Goal: Obtain resource: Download file/media

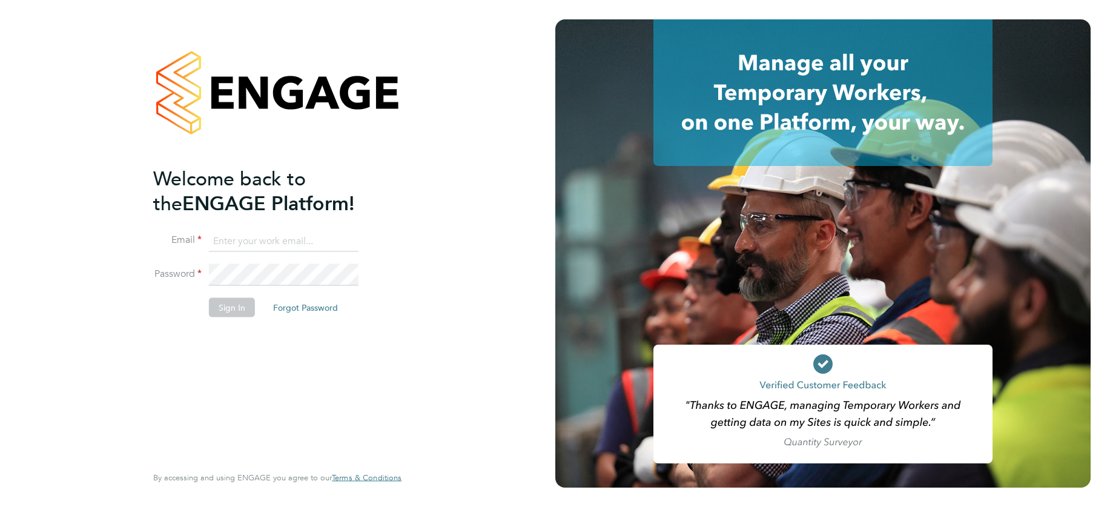
click at [261, 238] on input at bounding box center [284, 241] width 150 height 22
type input "support@engagelabs.io"
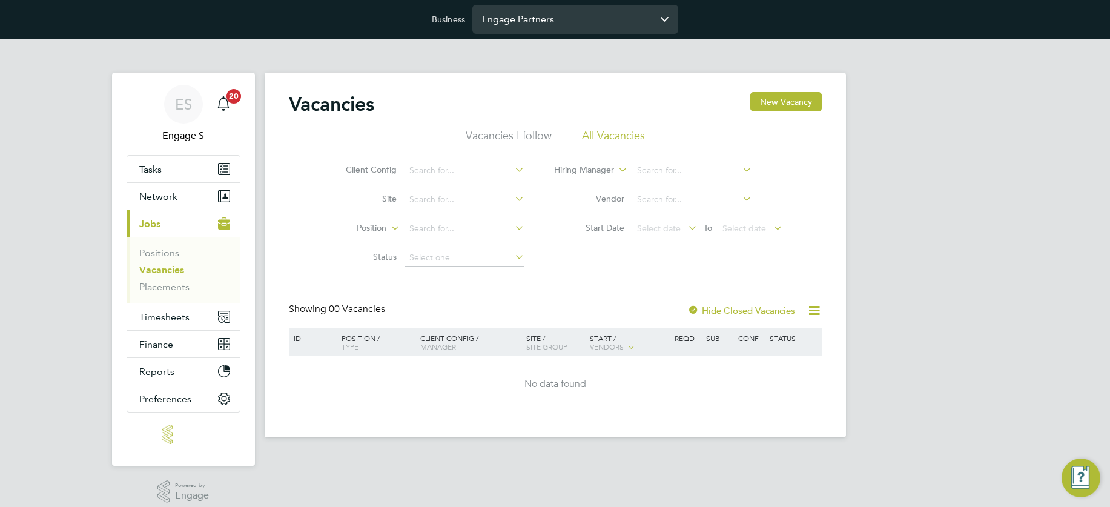
click at [540, 18] on input "Engage Partners" at bounding box center [575, 19] width 206 height 28
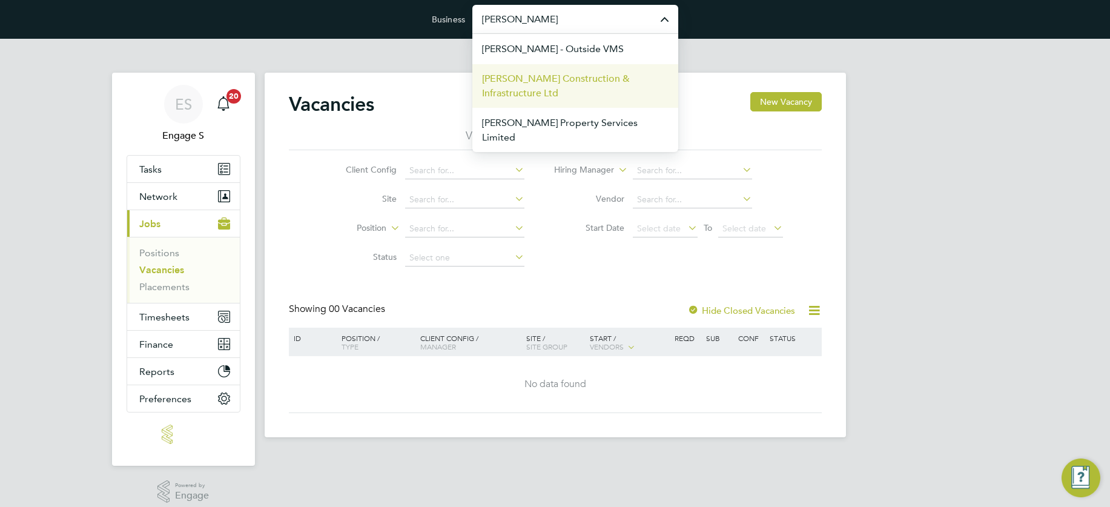
click at [504, 76] on span "[PERSON_NAME] Construction & Infrastructure Ltd" at bounding box center [575, 85] width 187 height 29
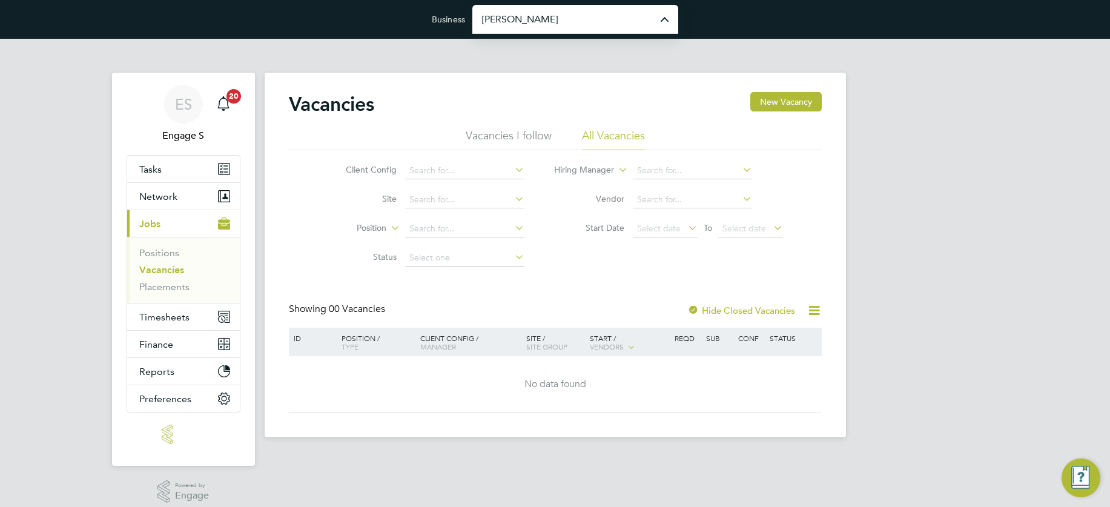
type input "[PERSON_NAME] Construction & Infrastructure Ltd"
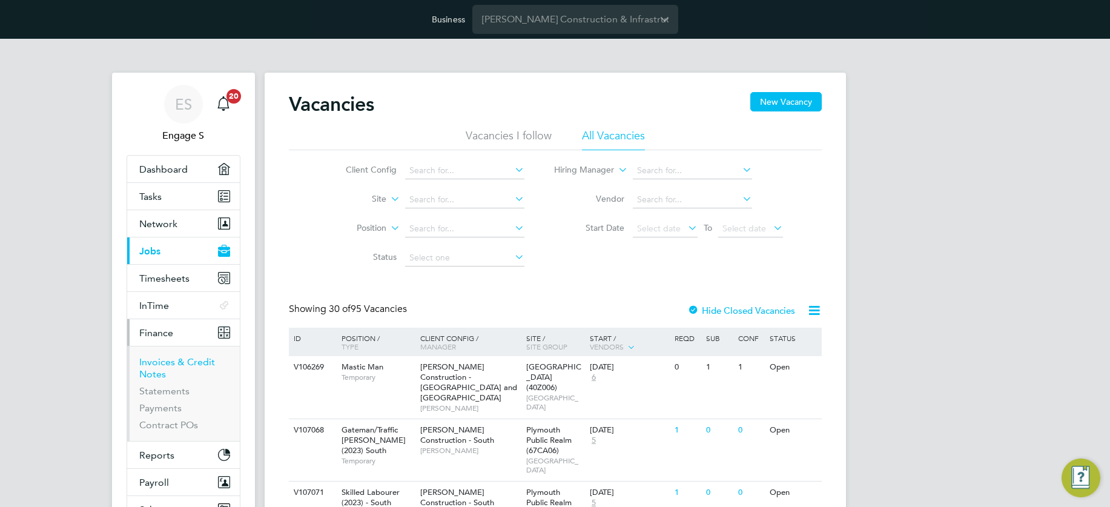
click at [159, 362] on link "Invoices & Credit Notes" at bounding box center [177, 368] width 76 height 24
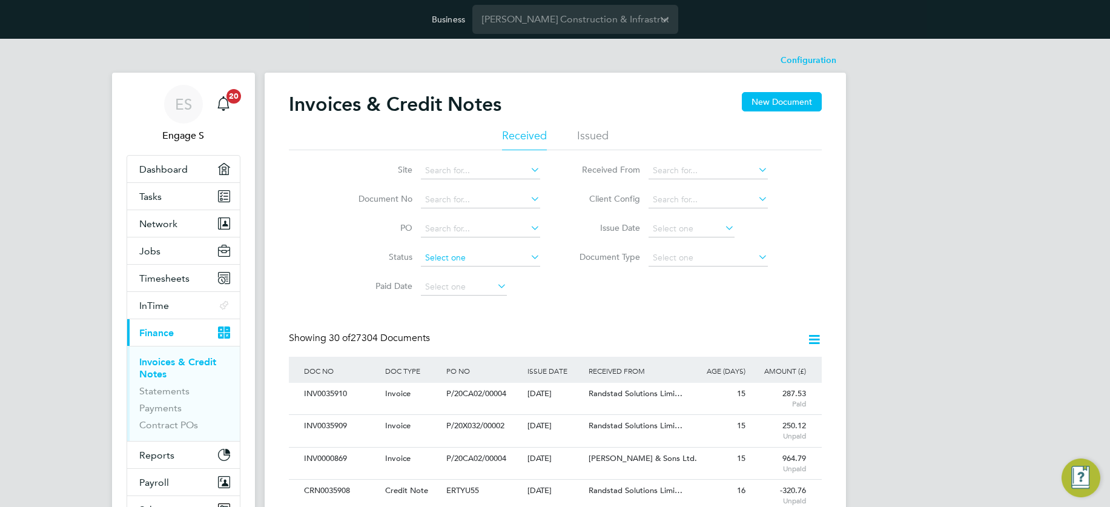
click at [457, 256] on input at bounding box center [480, 258] width 119 height 17
click at [446, 270] on li "Paid" at bounding box center [480, 274] width 121 height 16
type input "Paid"
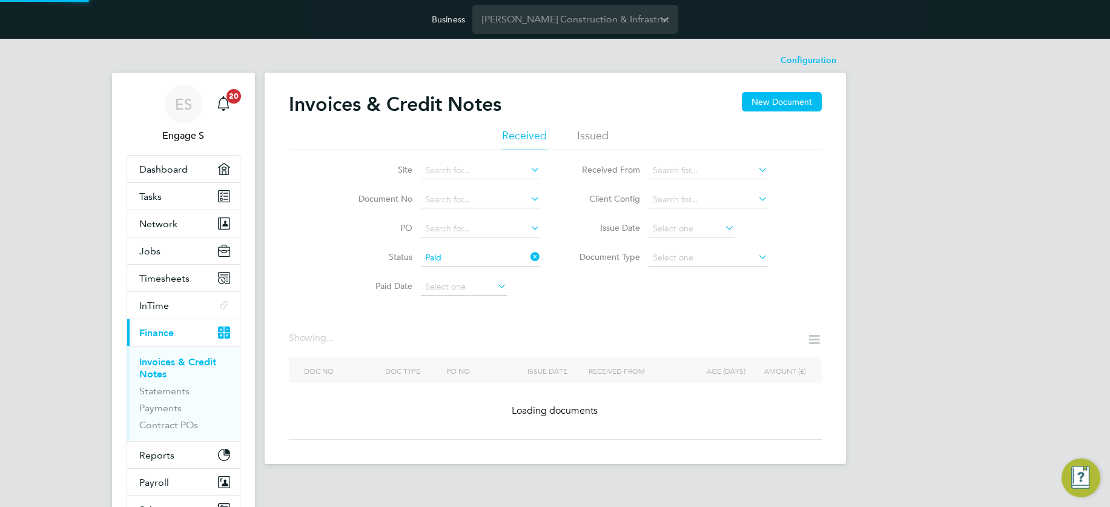
click at [495, 287] on icon at bounding box center [495, 285] width 0 height 17
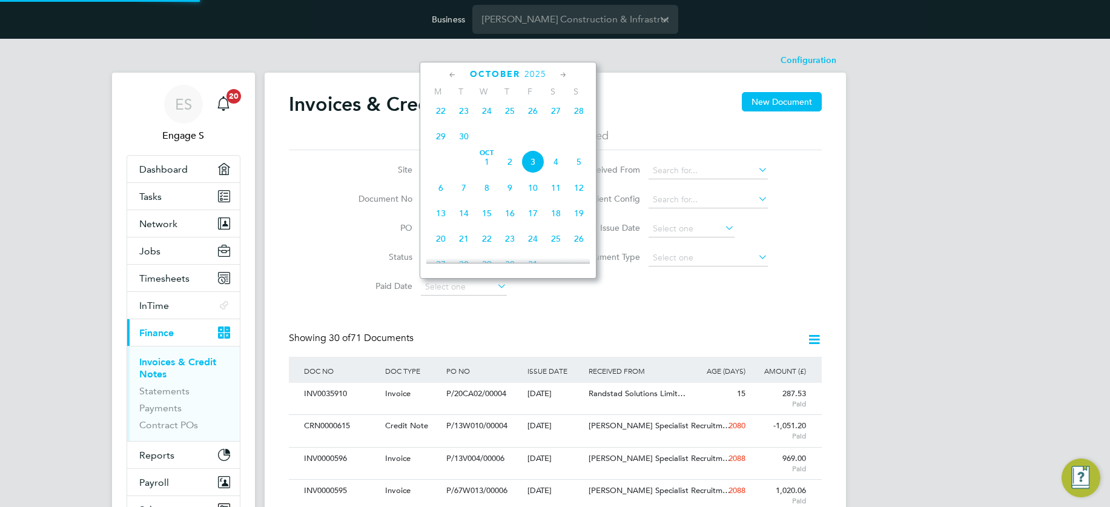
click at [532, 170] on span "3" at bounding box center [532, 161] width 23 height 23
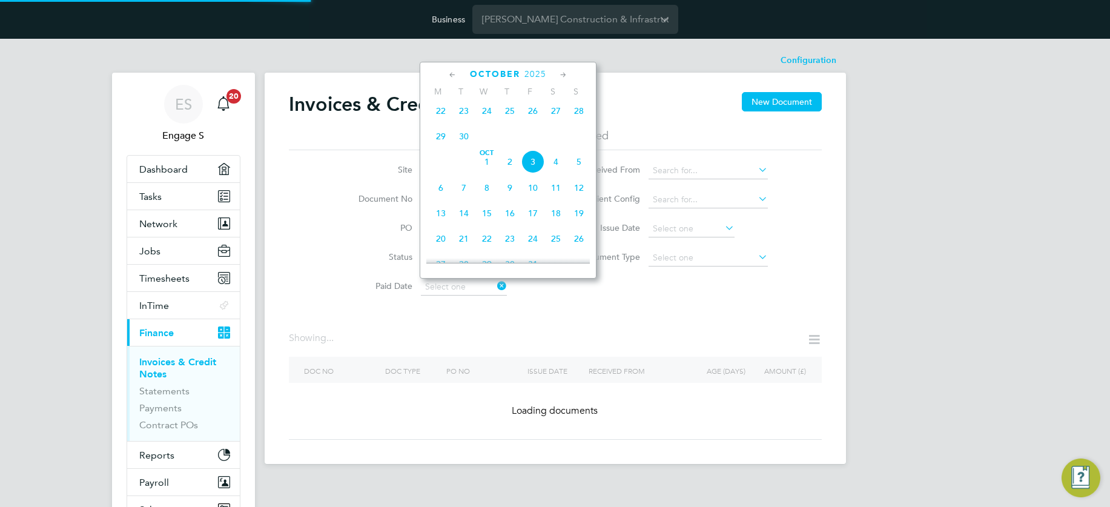
type input "03 Oct 2025"
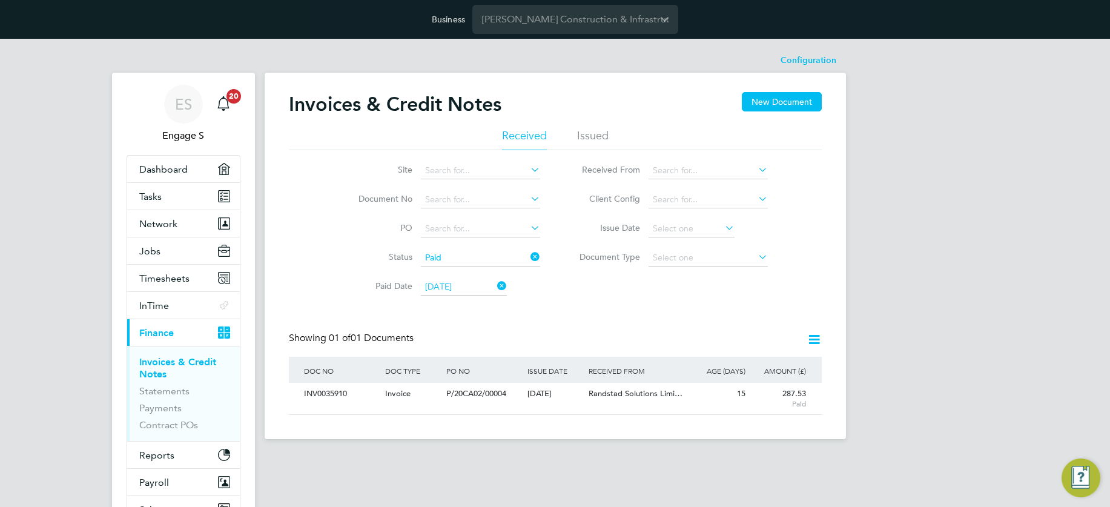
click at [815, 340] on icon at bounding box center [814, 339] width 15 height 15
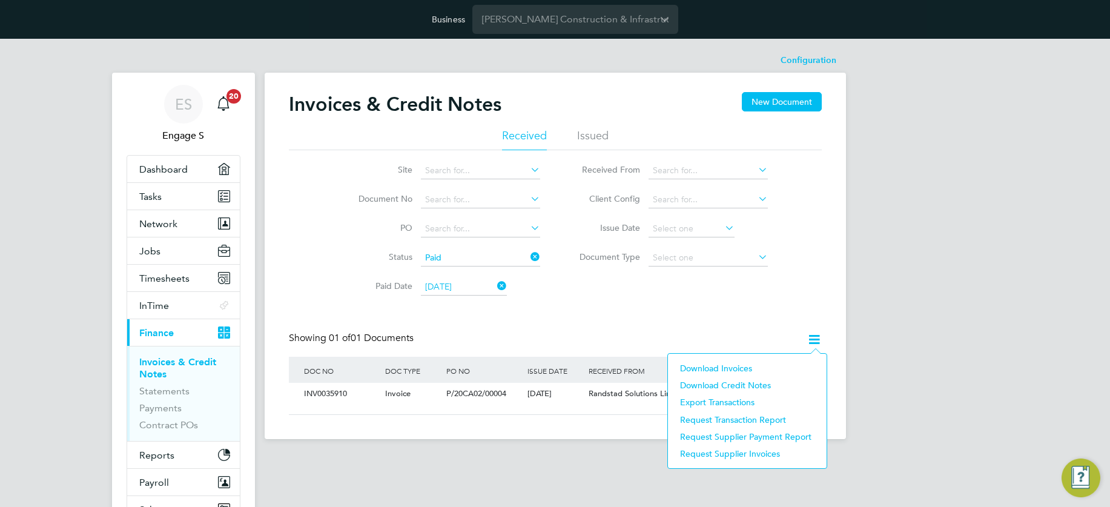
click at [732, 368] on li "Download Invoices" at bounding box center [747, 368] width 147 height 17
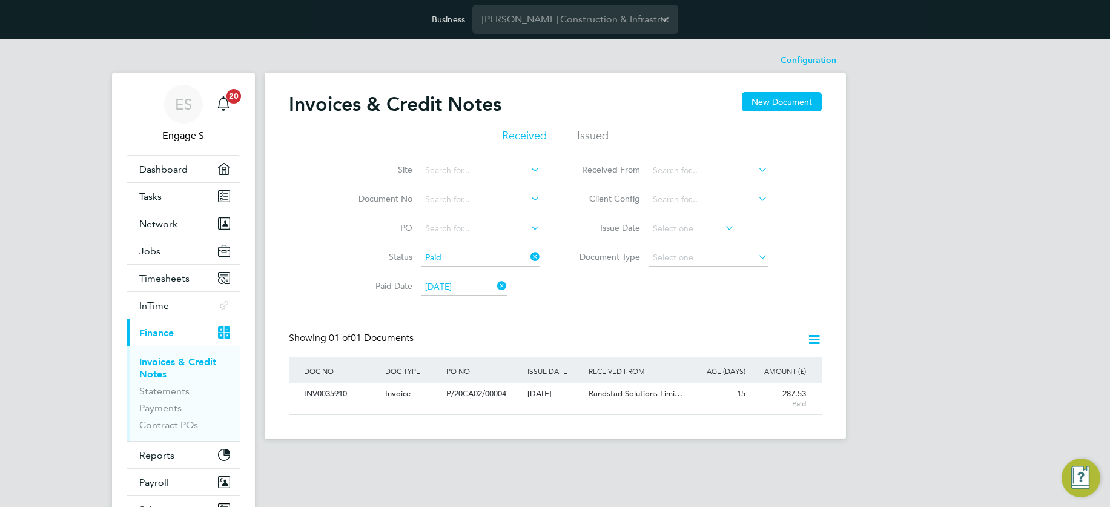
click at [815, 342] on icon at bounding box center [814, 339] width 15 height 15
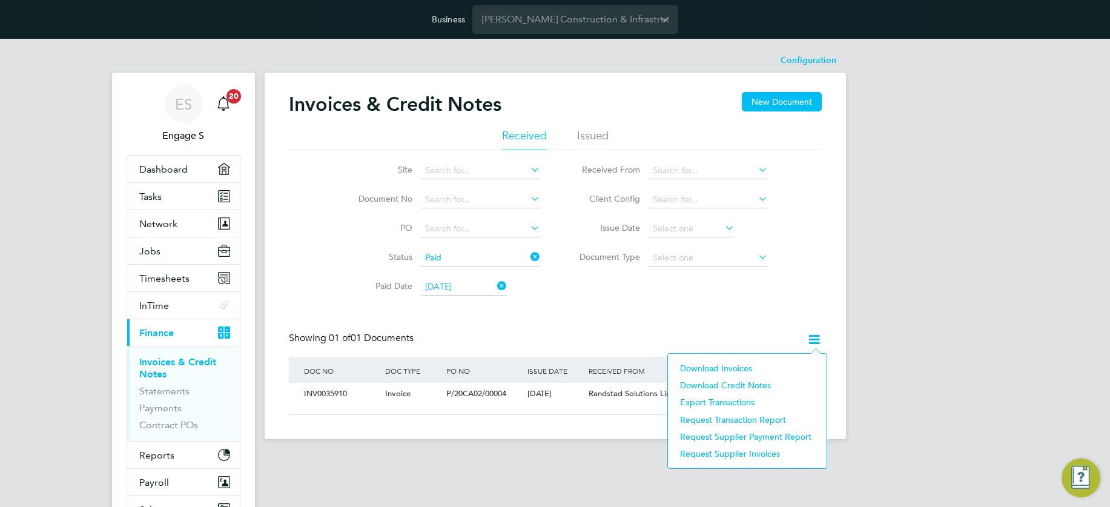
click at [736, 368] on li "Download Invoices" at bounding box center [747, 368] width 147 height 17
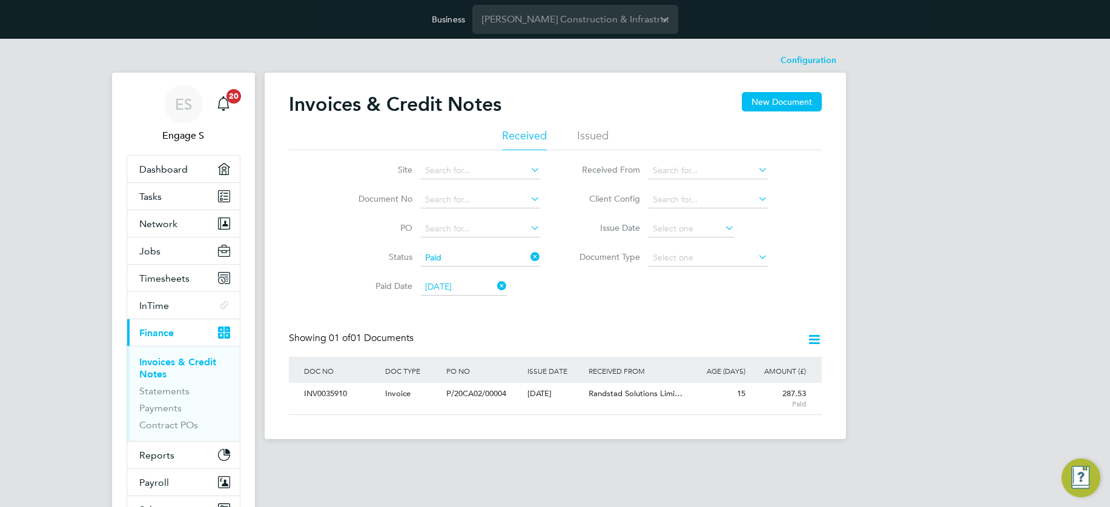
click at [815, 338] on icon at bounding box center [814, 339] width 15 height 15
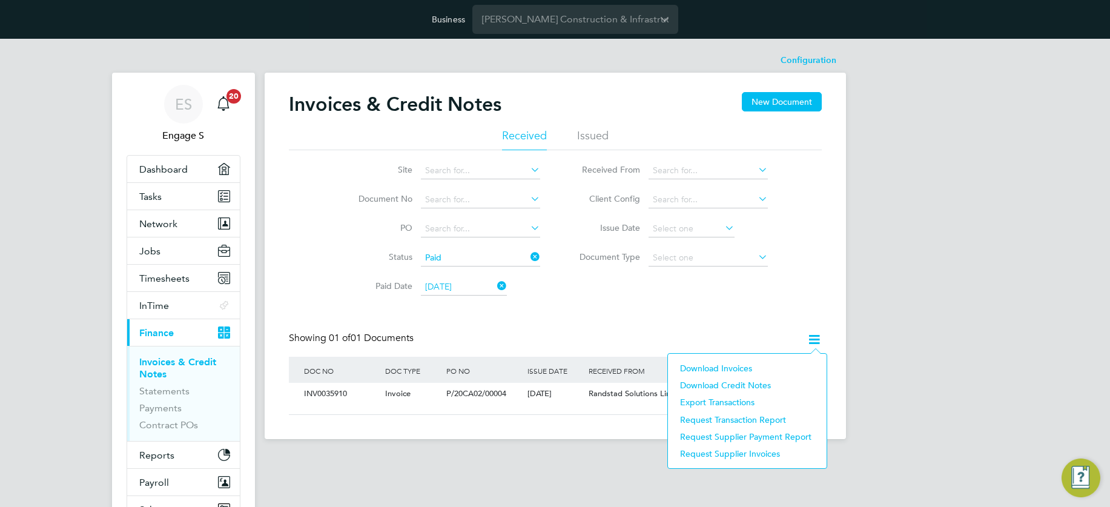
click at [716, 366] on li "Download Invoices" at bounding box center [747, 368] width 147 height 17
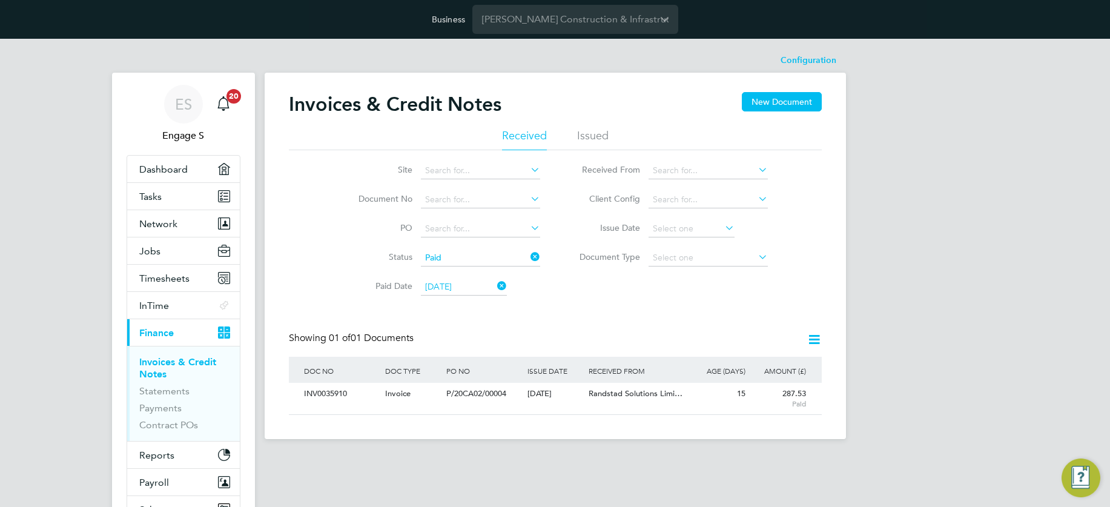
click at [812, 334] on icon at bounding box center [814, 339] width 15 height 15
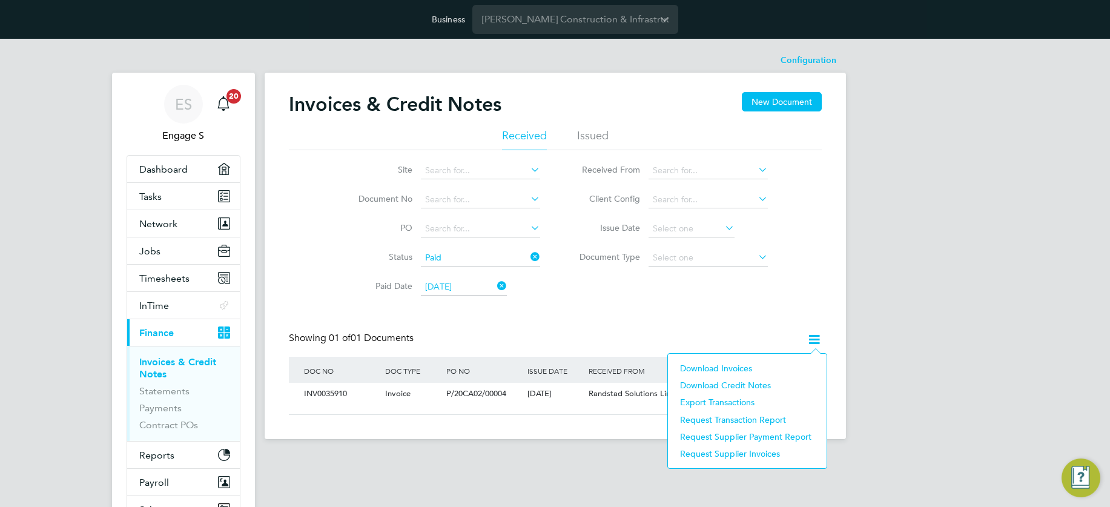
click at [724, 384] on li "Download Credit Notes" at bounding box center [747, 385] width 147 height 17
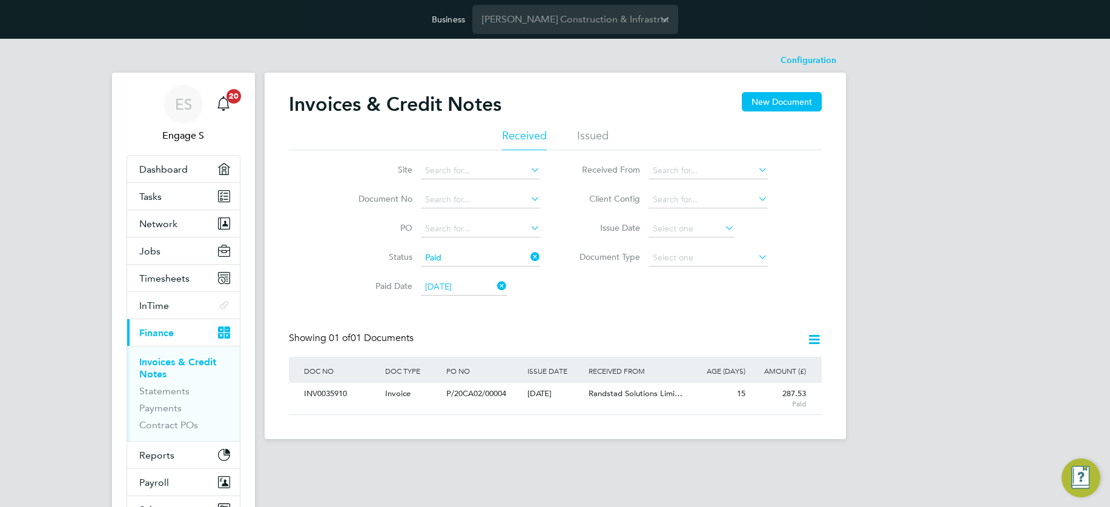
click at [882, 249] on div "ES Engage S Notifications 20 Applications: Dashboard Tasks Network Team Members…" at bounding box center [555, 249] width 1110 height 420
click at [756, 260] on icon at bounding box center [756, 256] width 0 height 17
click at [865, 262] on div "ES Engage S Notifications 20 Applications: Dashboard Tasks Network Team Members…" at bounding box center [555, 249] width 1110 height 420
click at [815, 335] on icon at bounding box center [814, 339] width 15 height 15
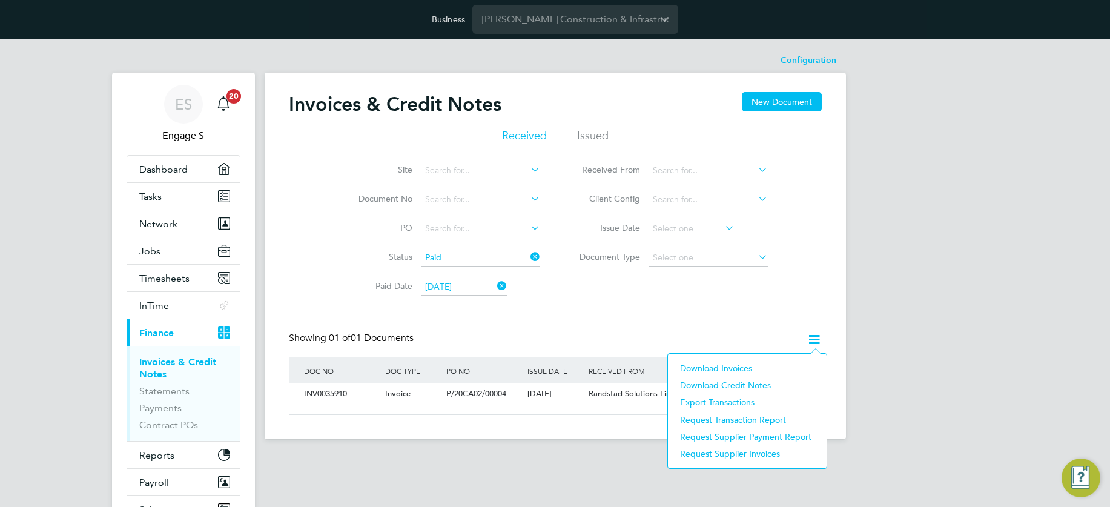
click at [742, 385] on li "Download Credit Notes" at bounding box center [747, 385] width 147 height 17
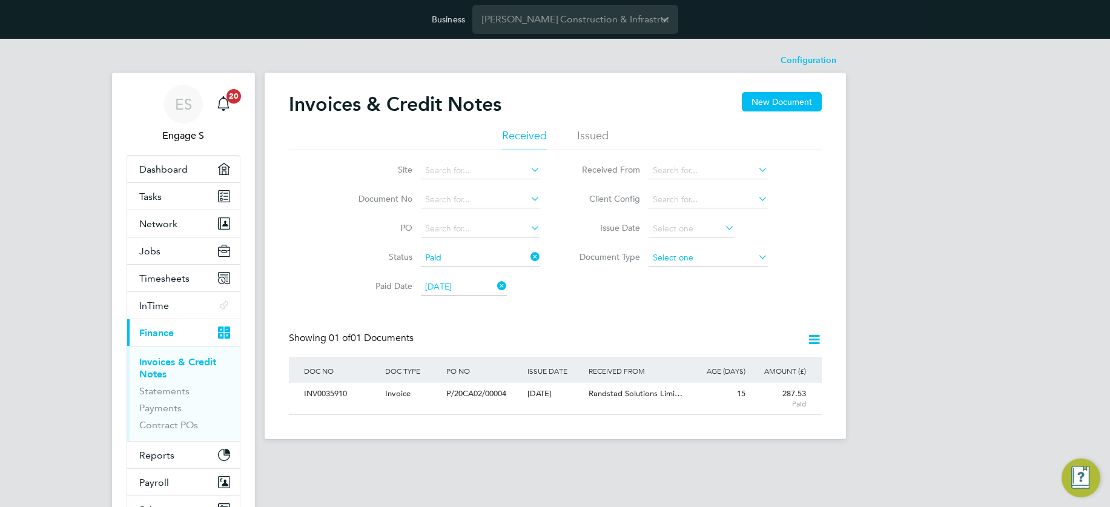
click at [747, 260] on input at bounding box center [708, 258] width 119 height 17
click at [682, 276] on li "Invoices" at bounding box center [707, 274] width 121 height 16
type input "Invoices"
click at [813, 336] on icon at bounding box center [814, 339] width 15 height 15
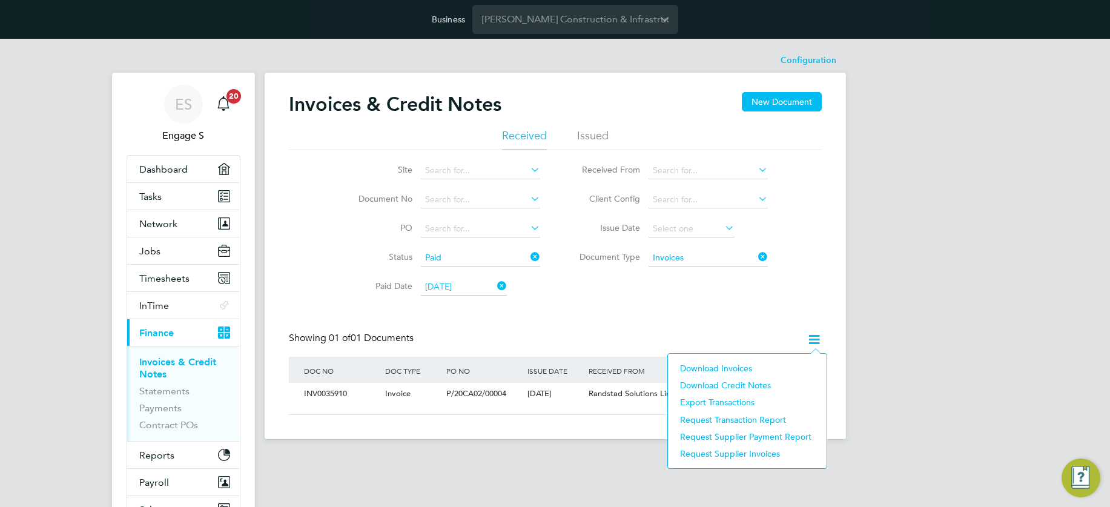
click at [723, 385] on li "Download Credit Notes" at bounding box center [747, 385] width 147 height 17
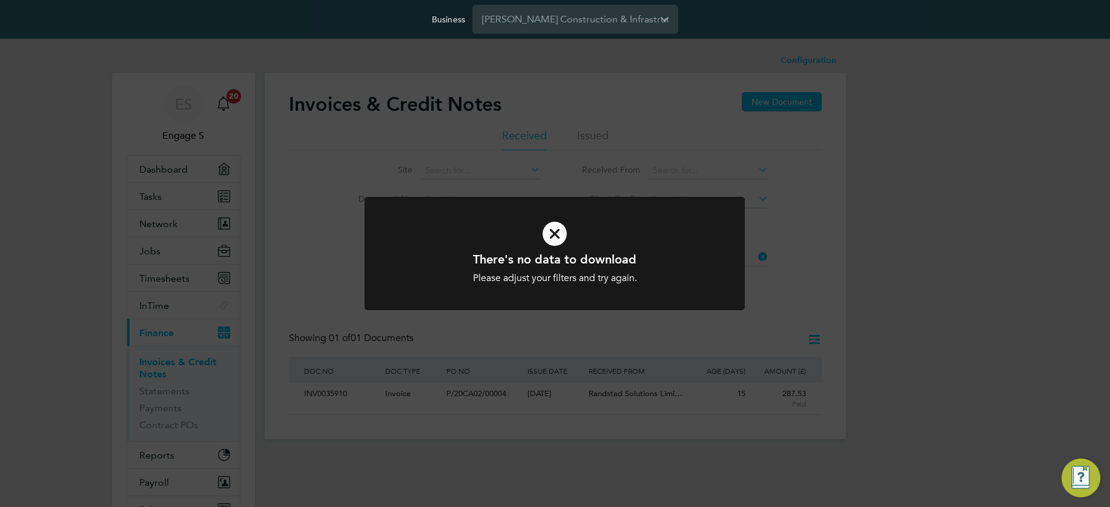
click at [549, 233] on icon at bounding box center [554, 233] width 315 height 47
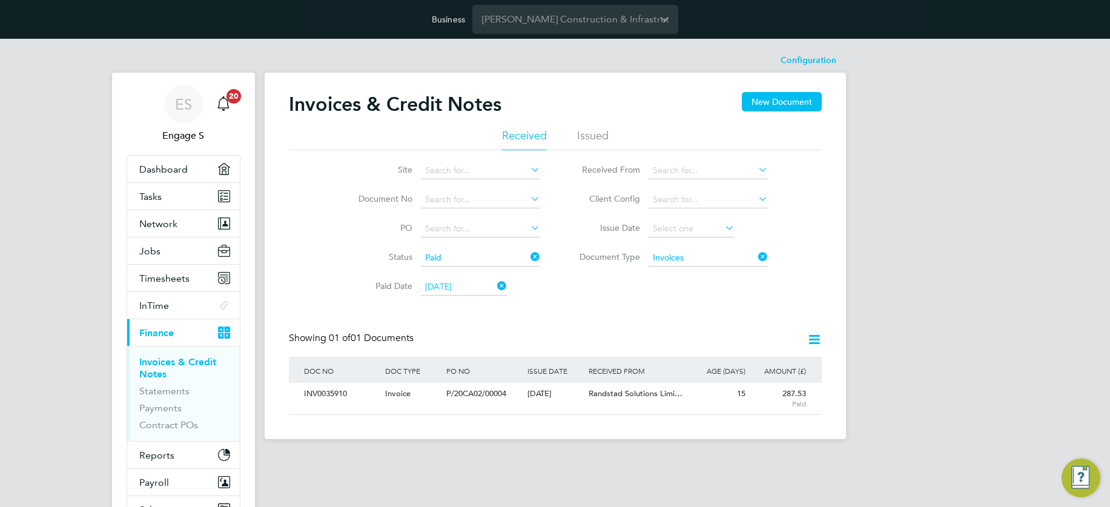
click at [756, 254] on icon at bounding box center [756, 256] width 0 height 17
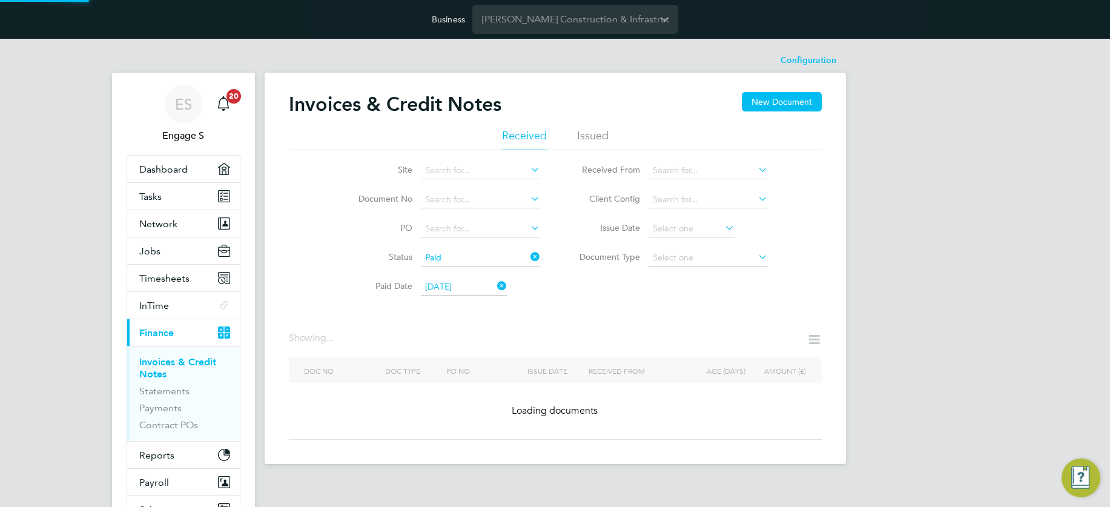
click at [756, 254] on icon at bounding box center [756, 256] width 0 height 17
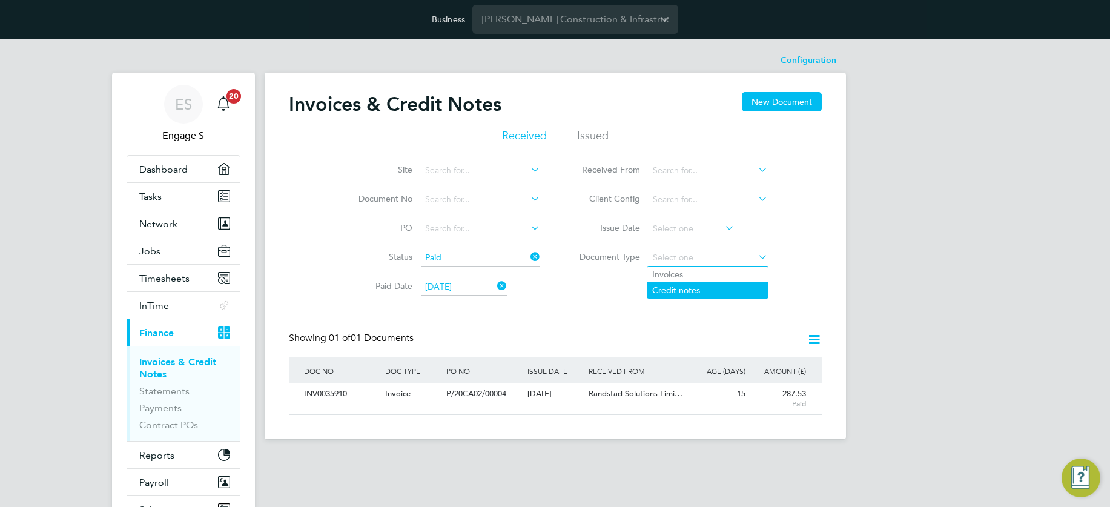
click at [676, 286] on li "Credit notes" at bounding box center [707, 290] width 121 height 16
type input "Credit notes"
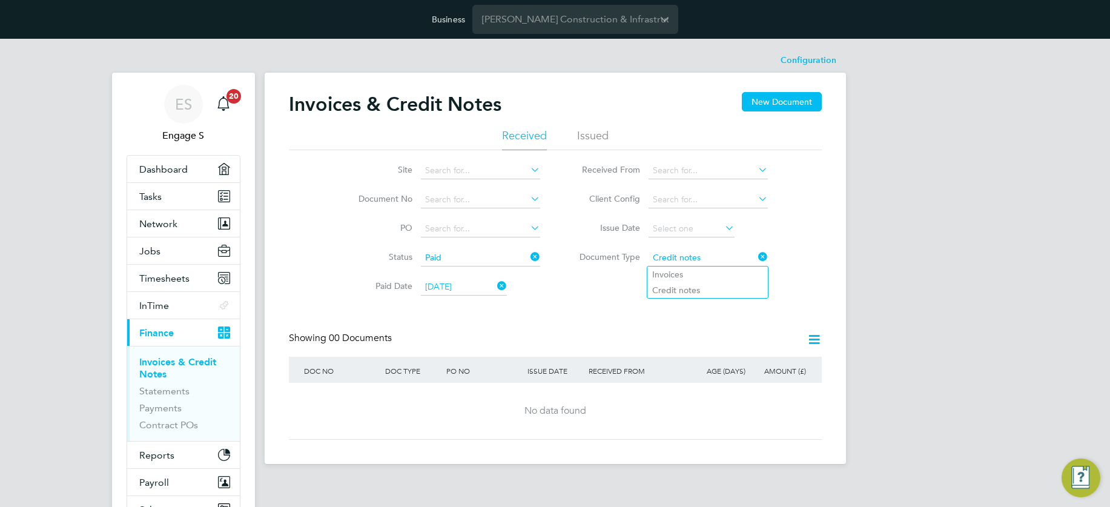
click at [815, 339] on icon at bounding box center [814, 339] width 15 height 15
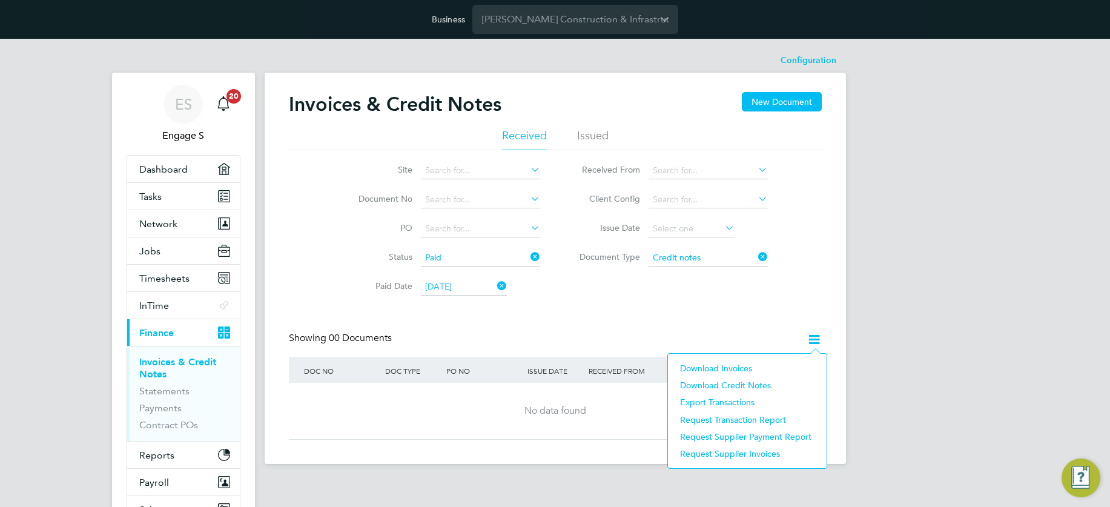
click at [735, 368] on li "Download Invoices" at bounding box center [747, 368] width 147 height 17
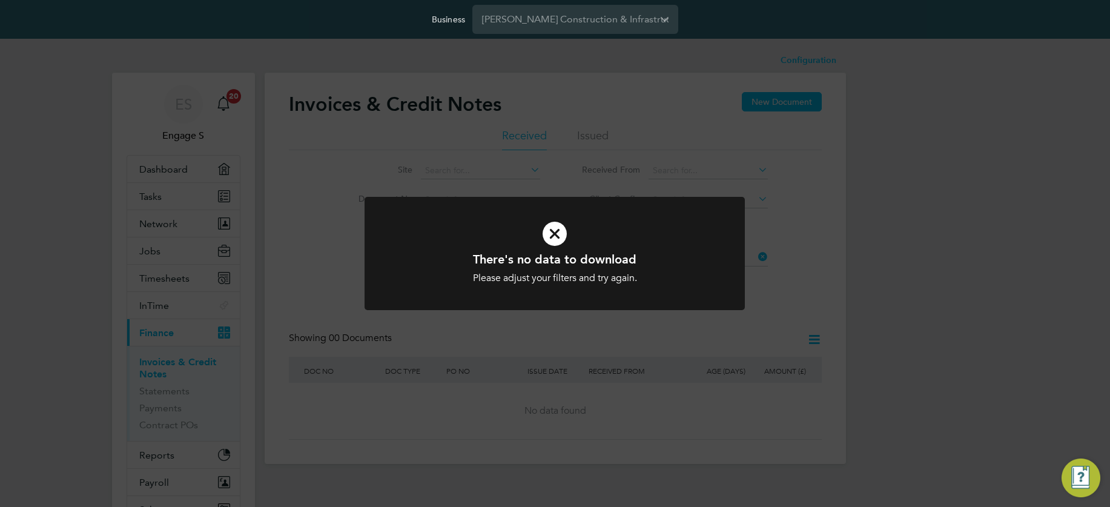
click at [552, 231] on icon at bounding box center [554, 233] width 315 height 47
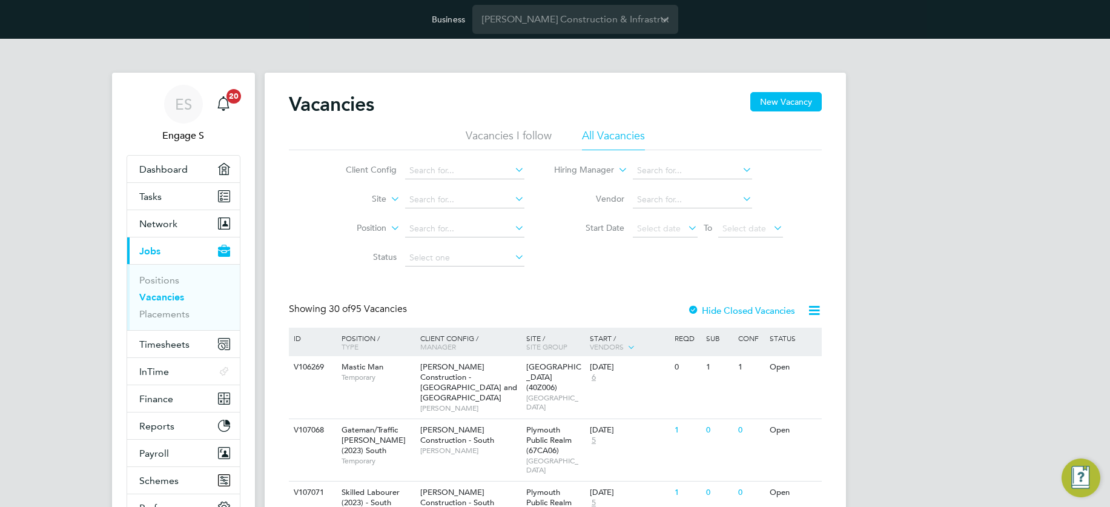
click at [815, 315] on icon at bounding box center [814, 310] width 15 height 15
